Goal: Task Accomplishment & Management: Use online tool/utility

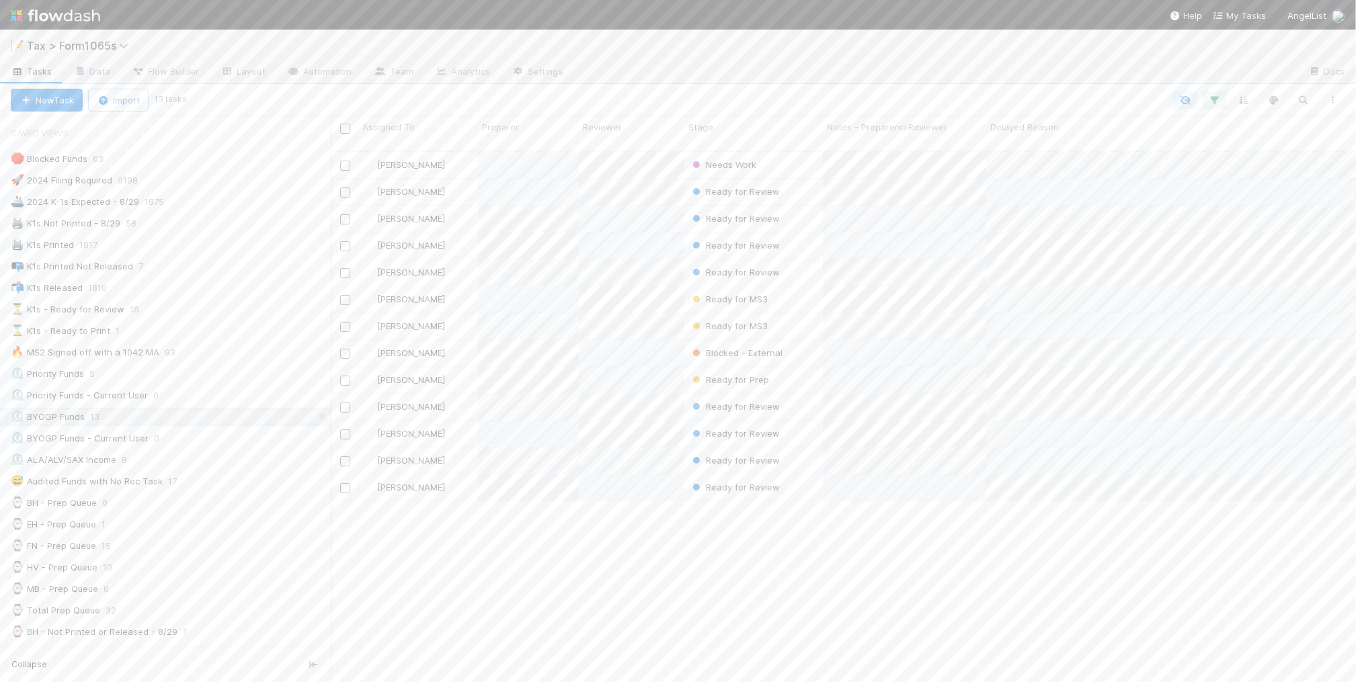
scroll to position [530, 1012]
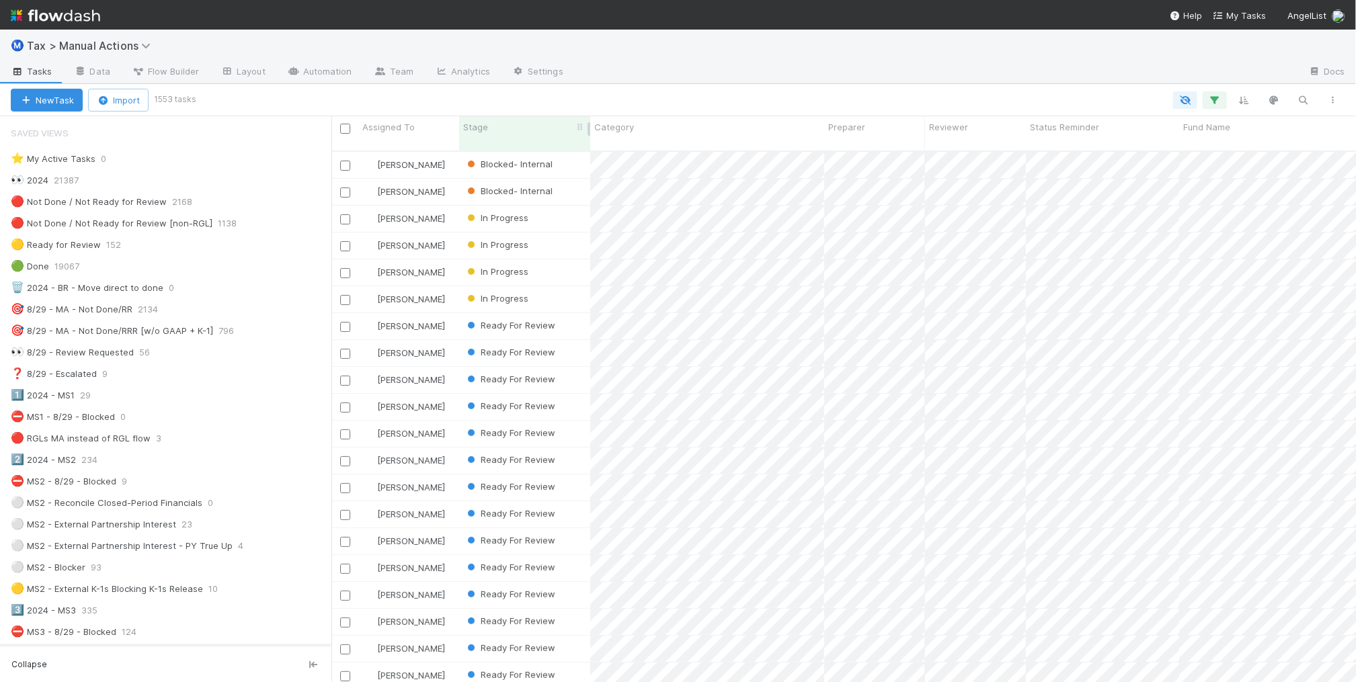
scroll to position [530, 1012]
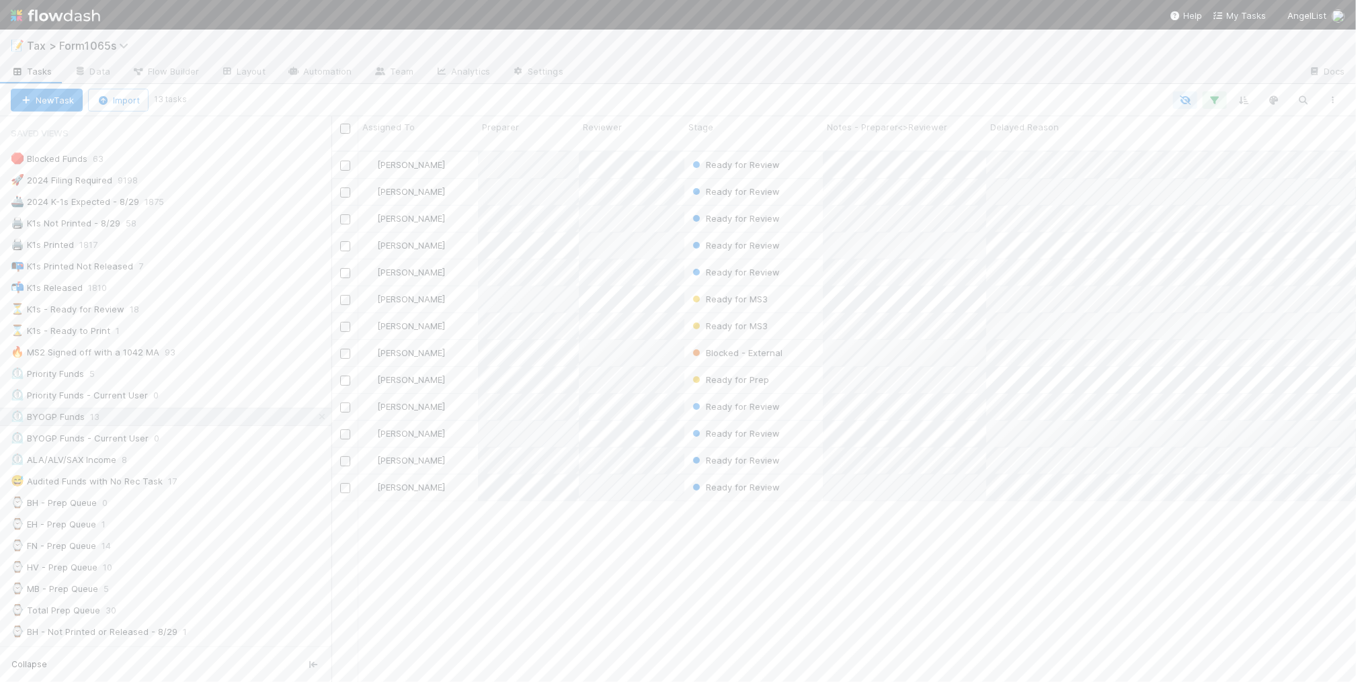
scroll to position [0, 93]
click at [241, 266] on div "📭 K1s Printed Not Released 7" at bounding box center [171, 266] width 321 height 17
click at [222, 313] on div "⏳ K1s - Ready for Review 18" at bounding box center [171, 309] width 321 height 17
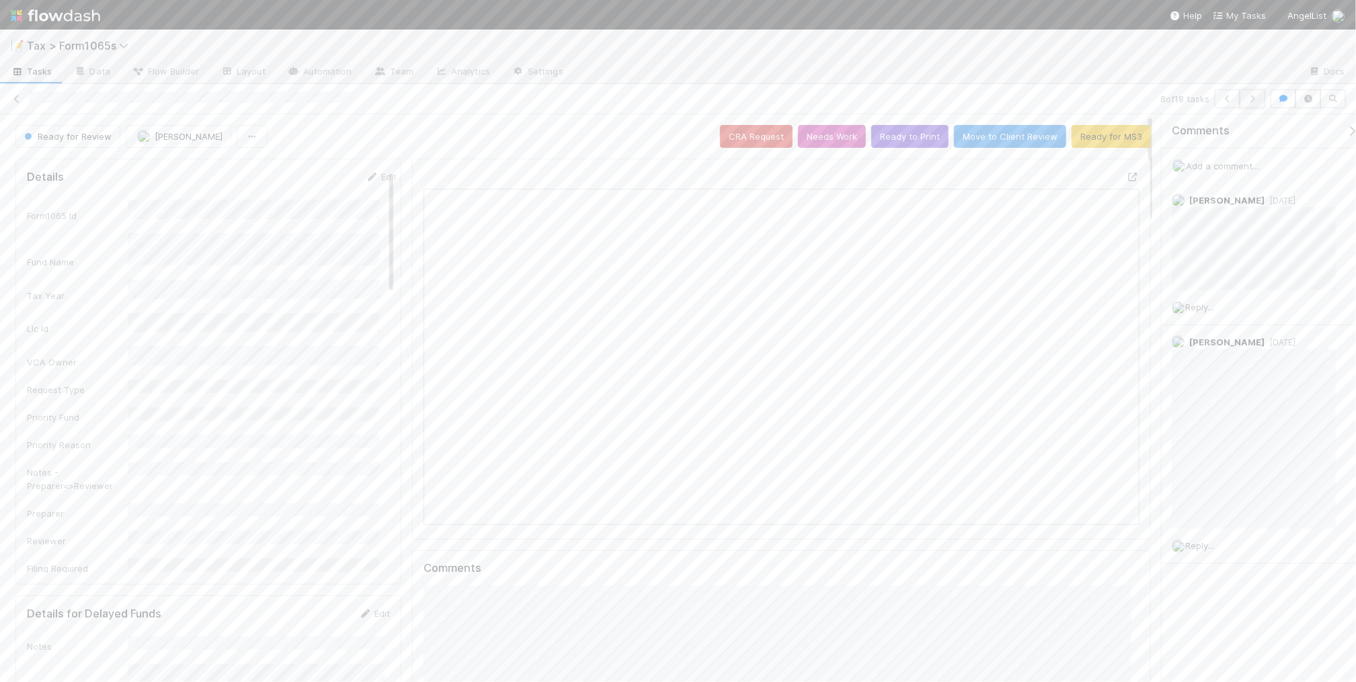
click at [1258, 102] on icon "button" at bounding box center [1252, 99] width 13 height 8
click at [1254, 97] on icon "button" at bounding box center [1252, 99] width 13 height 8
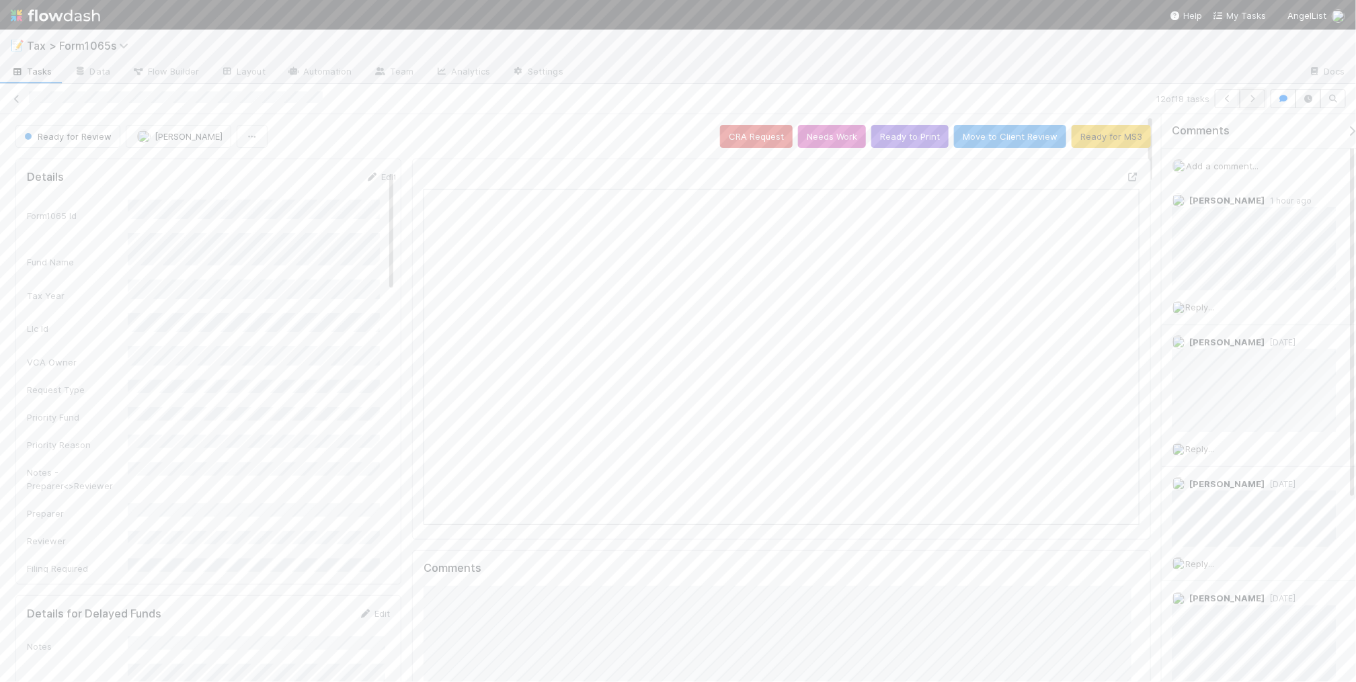
click at [1252, 101] on icon "button" at bounding box center [1252, 99] width 13 height 8
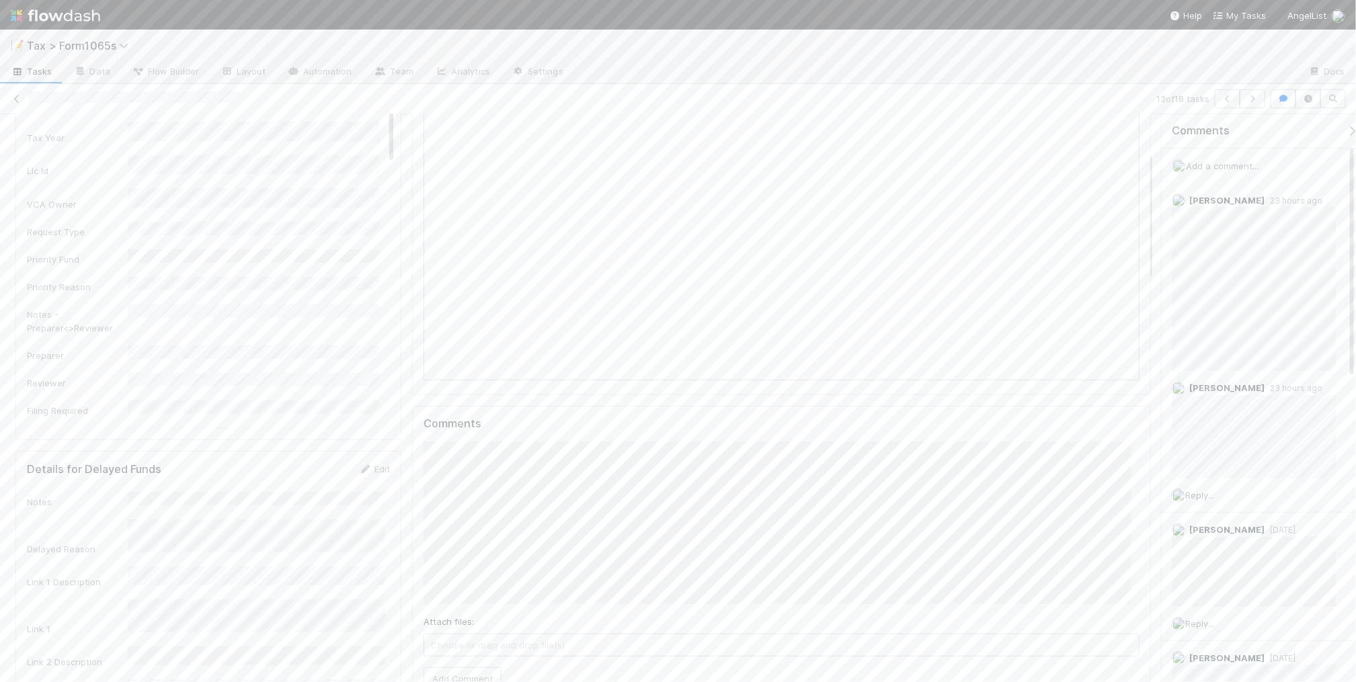
scroll to position [168, 0]
click at [442, 545] on button "Add Comment" at bounding box center [463, 541] width 78 height 23
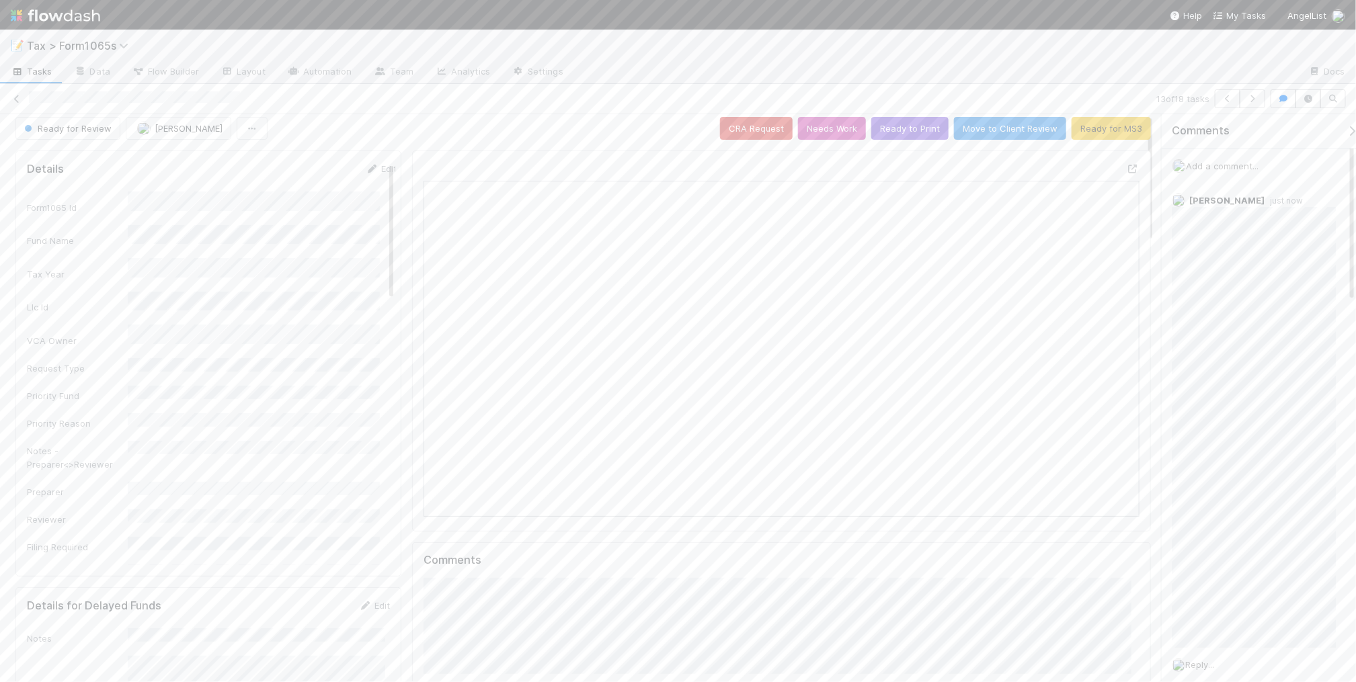
scroll to position [0, 0]
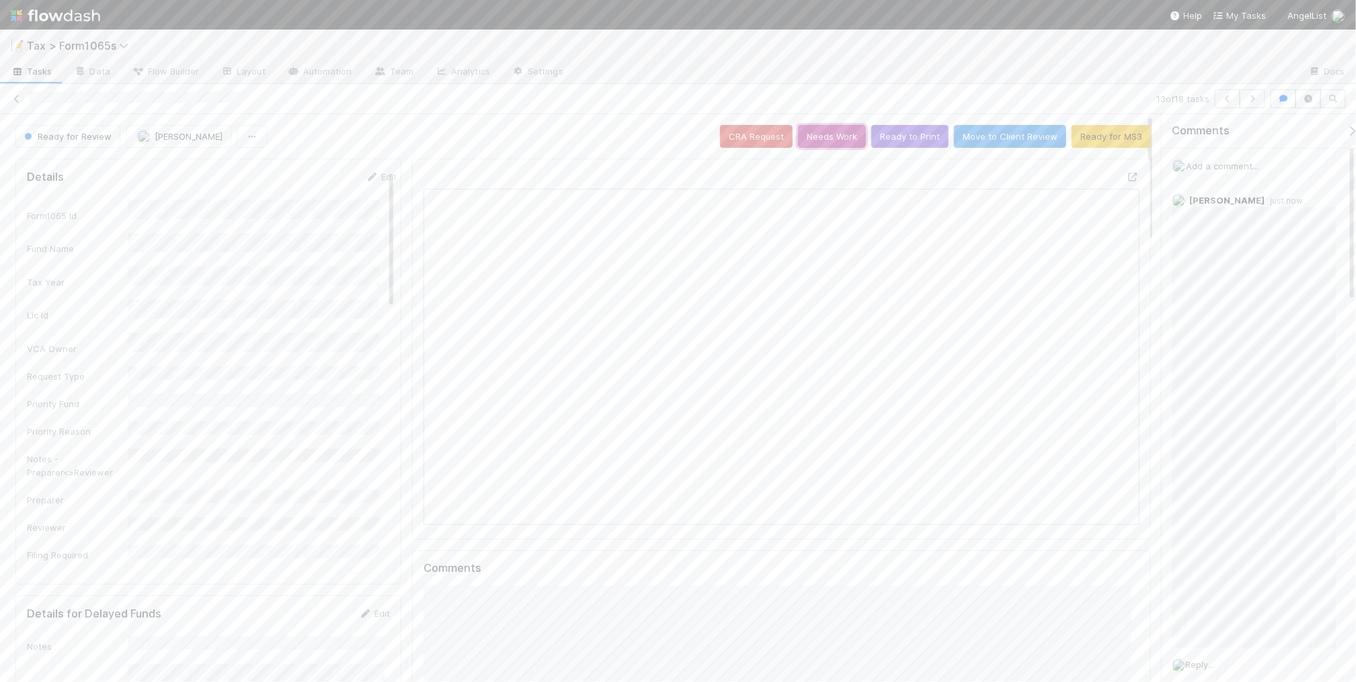
click at [838, 143] on button "Needs Work" at bounding box center [832, 136] width 68 height 23
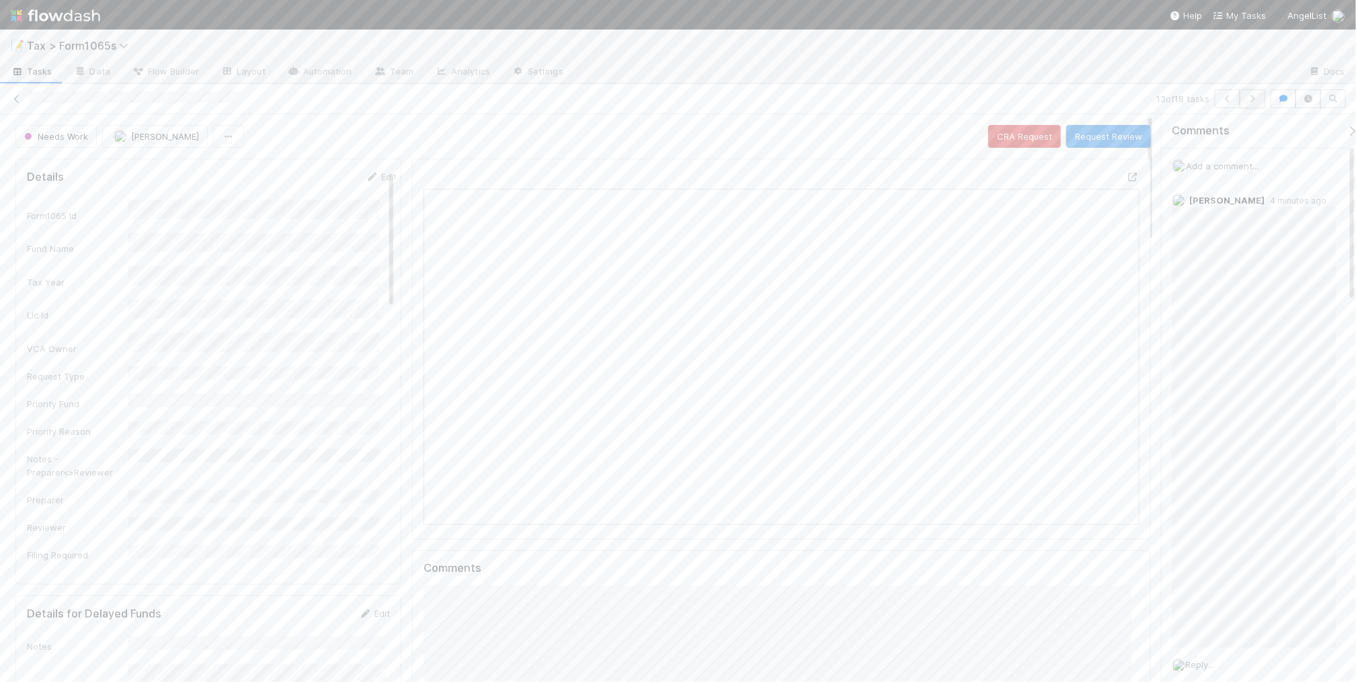
click at [1246, 102] on icon "button" at bounding box center [1252, 99] width 13 height 8
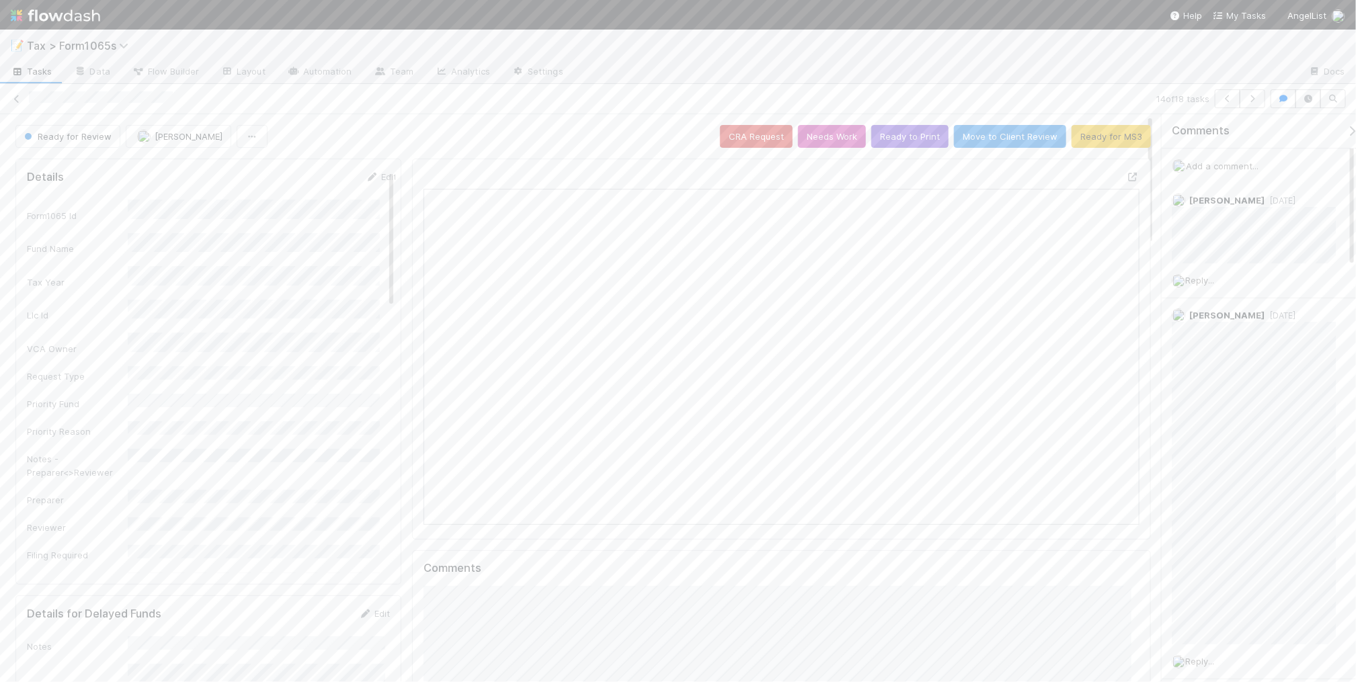
scroll to position [260, 695]
